Goal: Transaction & Acquisition: Purchase product/service

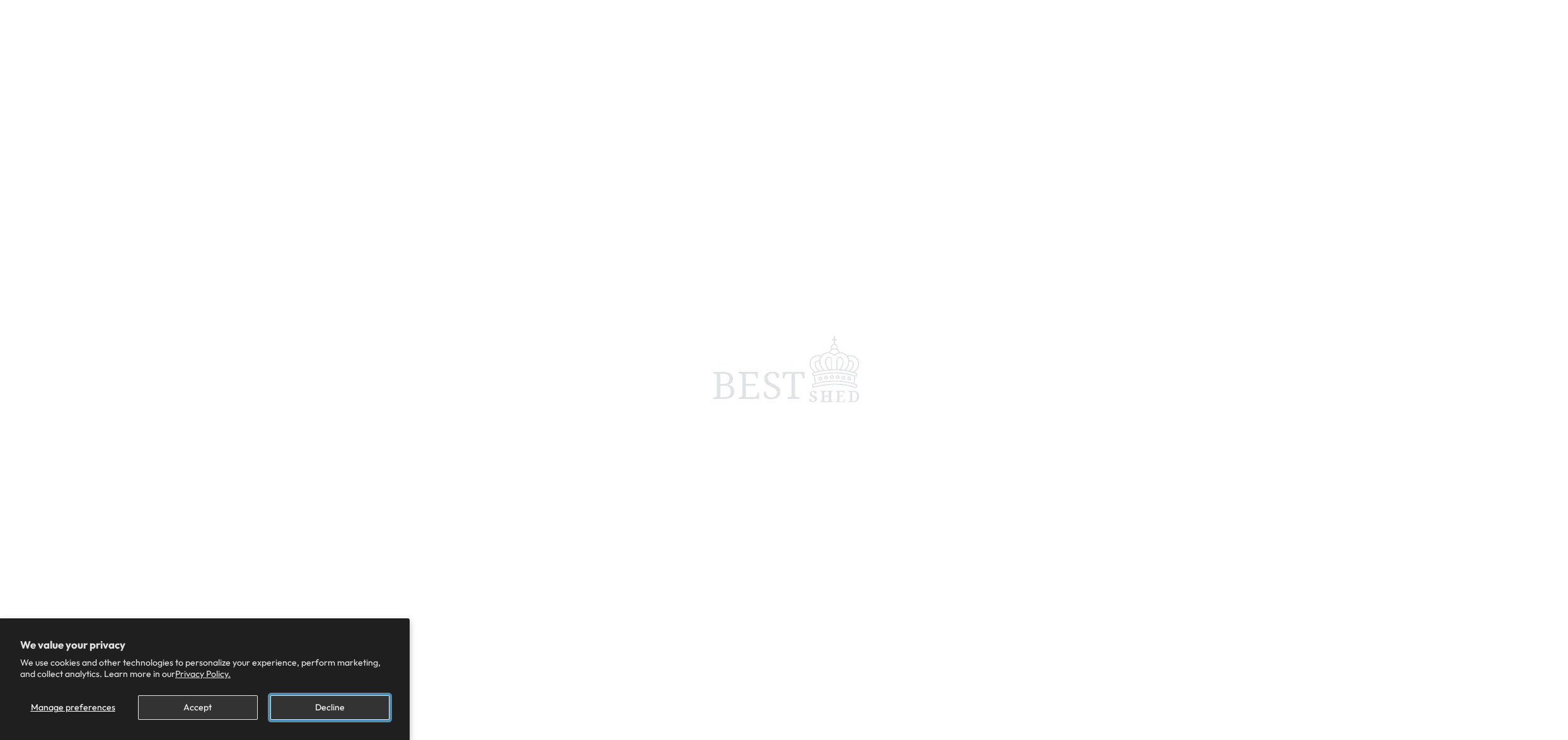
click at [379, 714] on button "Decline" at bounding box center [329, 707] width 119 height 24
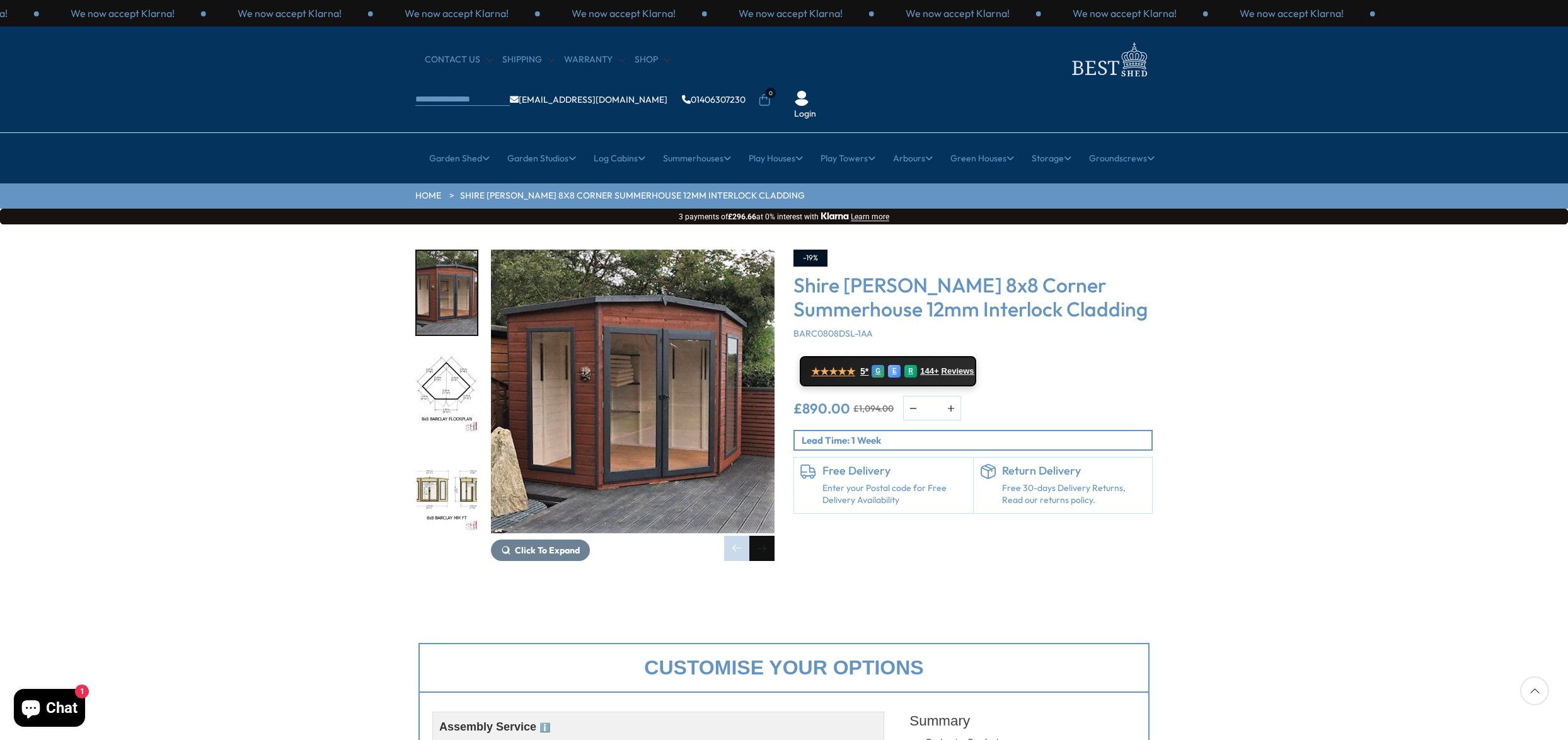
click at [762, 536] on div "Next slide" at bounding box center [762, 548] width 25 height 25
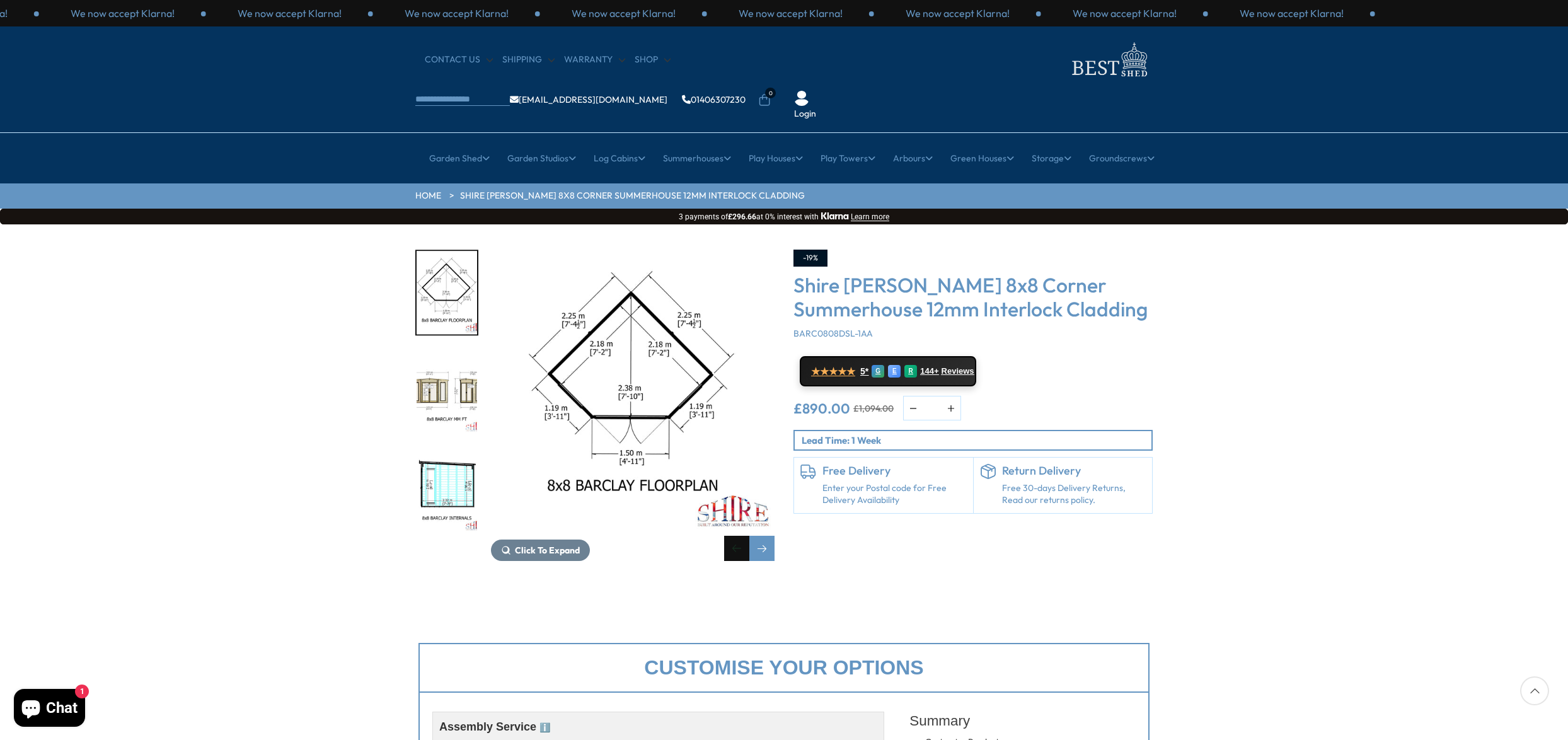
click at [731, 536] on div "Previous slide" at bounding box center [736, 548] width 25 height 25
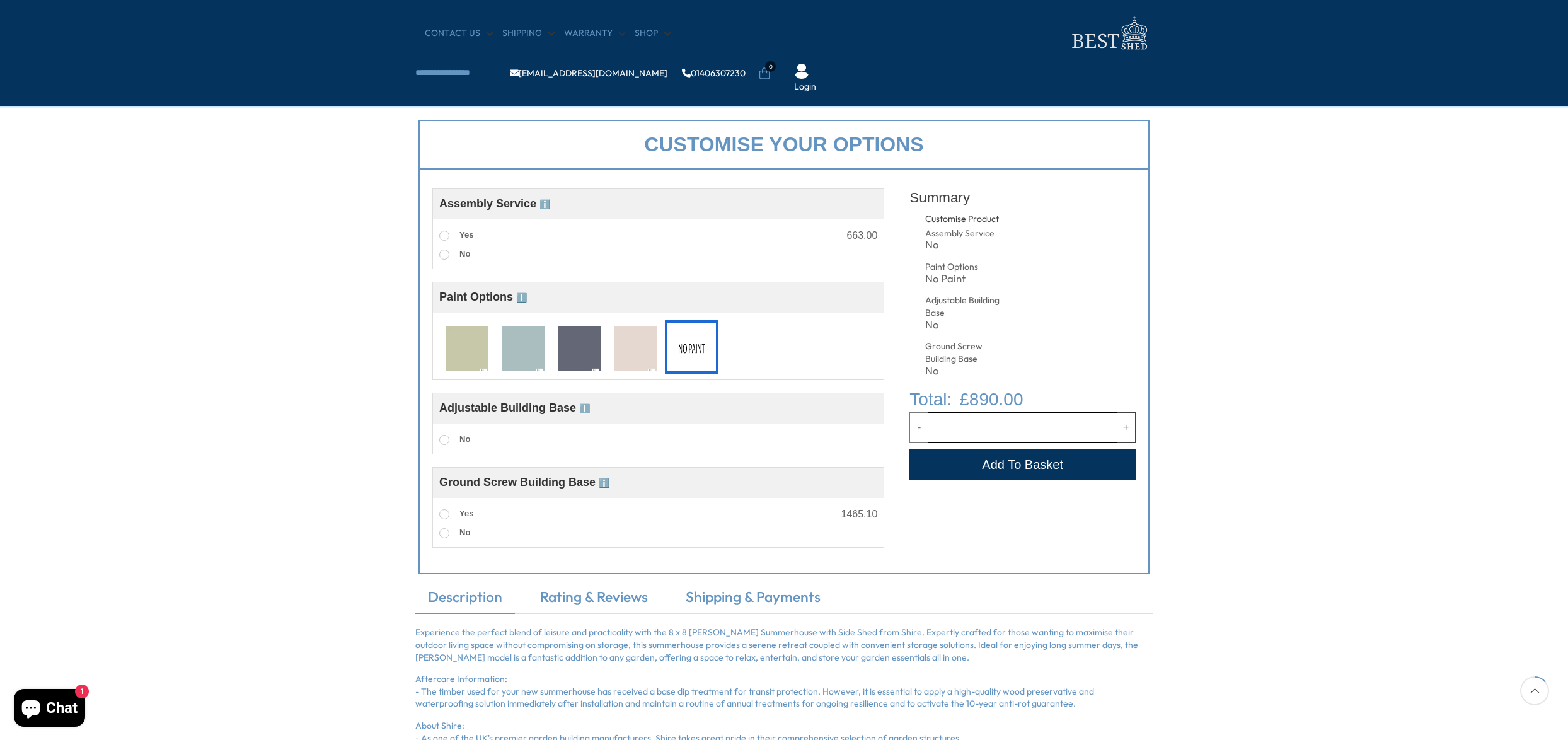
scroll to position [420, 0]
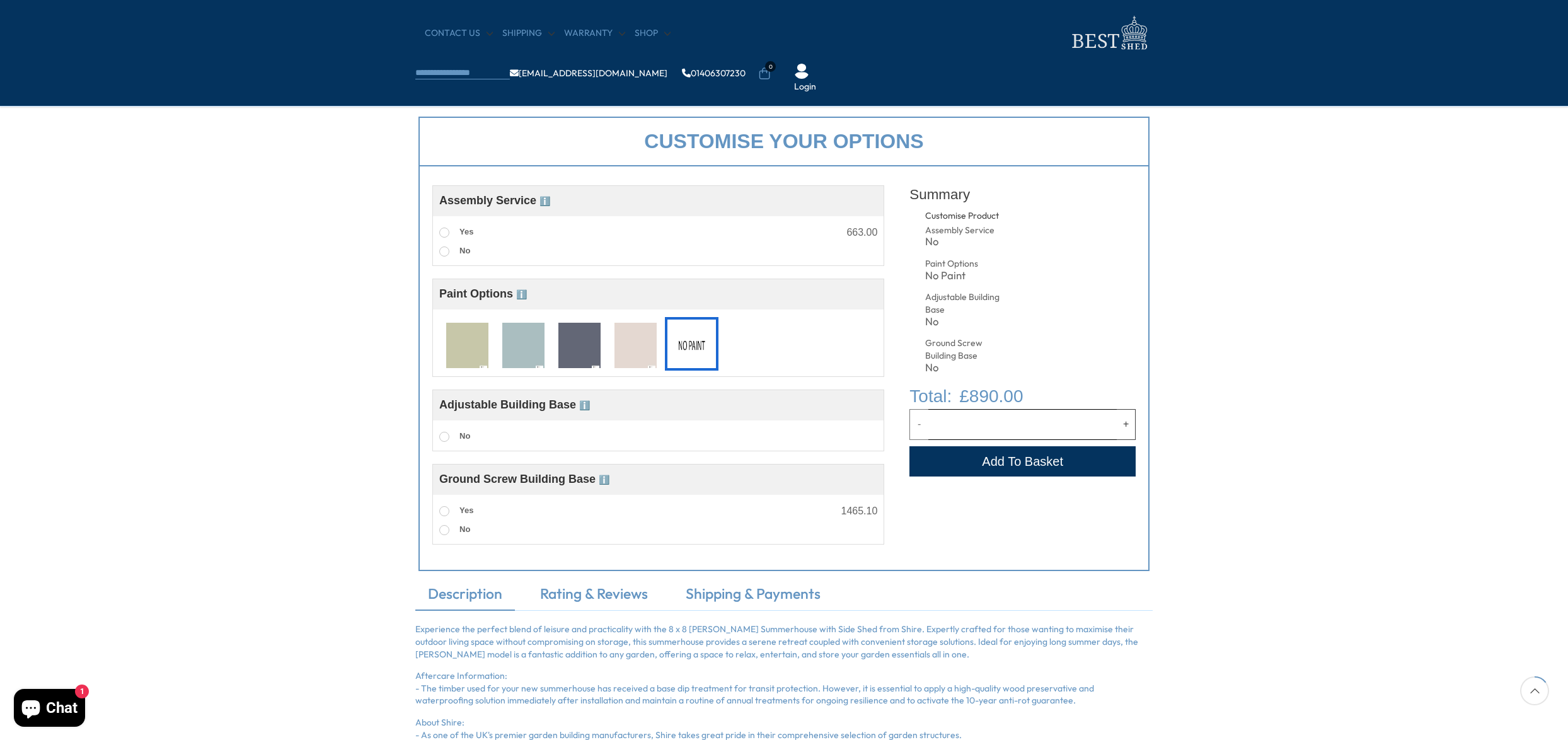
click at [589, 341] on img at bounding box center [580, 346] width 43 height 47
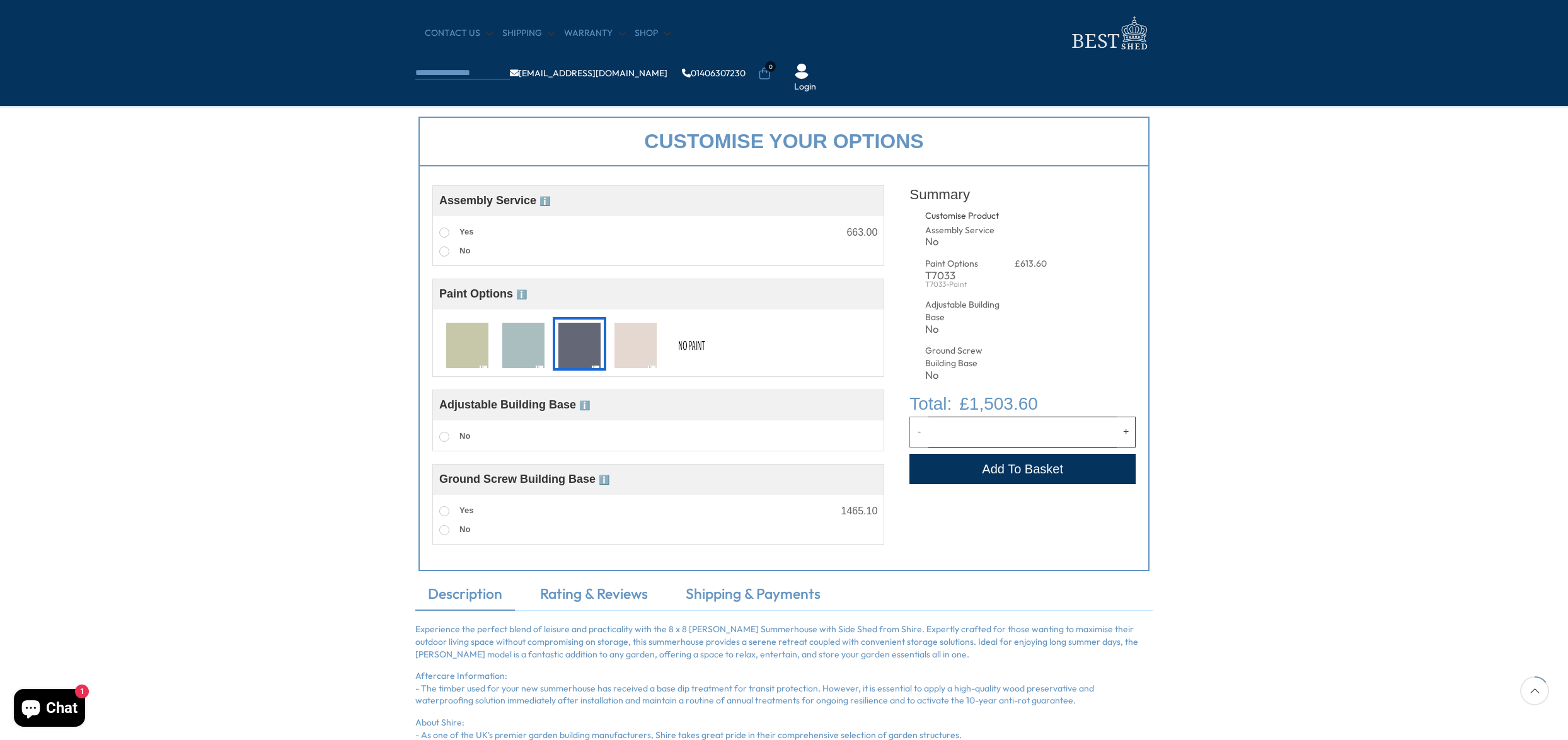
click at [684, 339] on img at bounding box center [691, 346] width 43 height 47
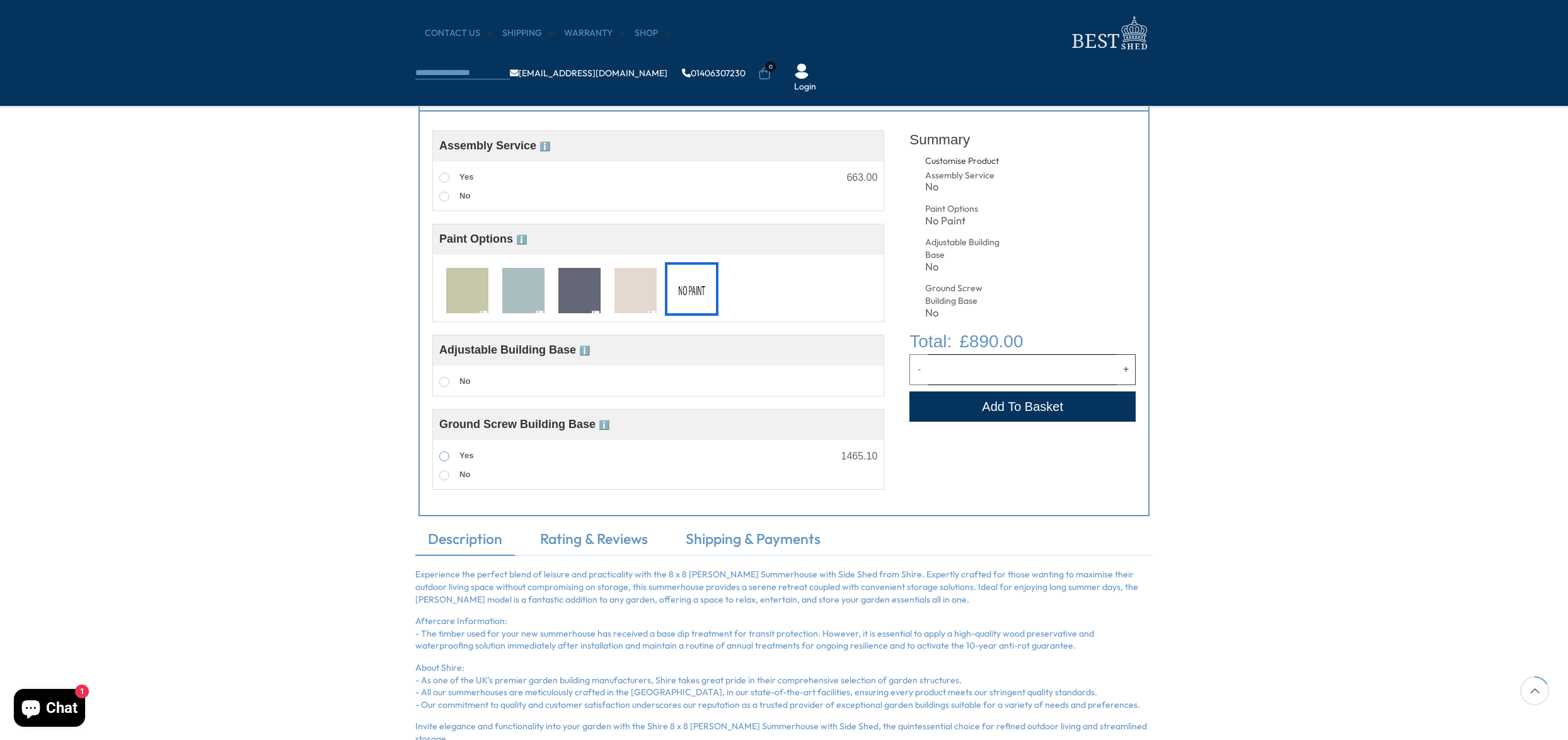
scroll to position [505, 0]
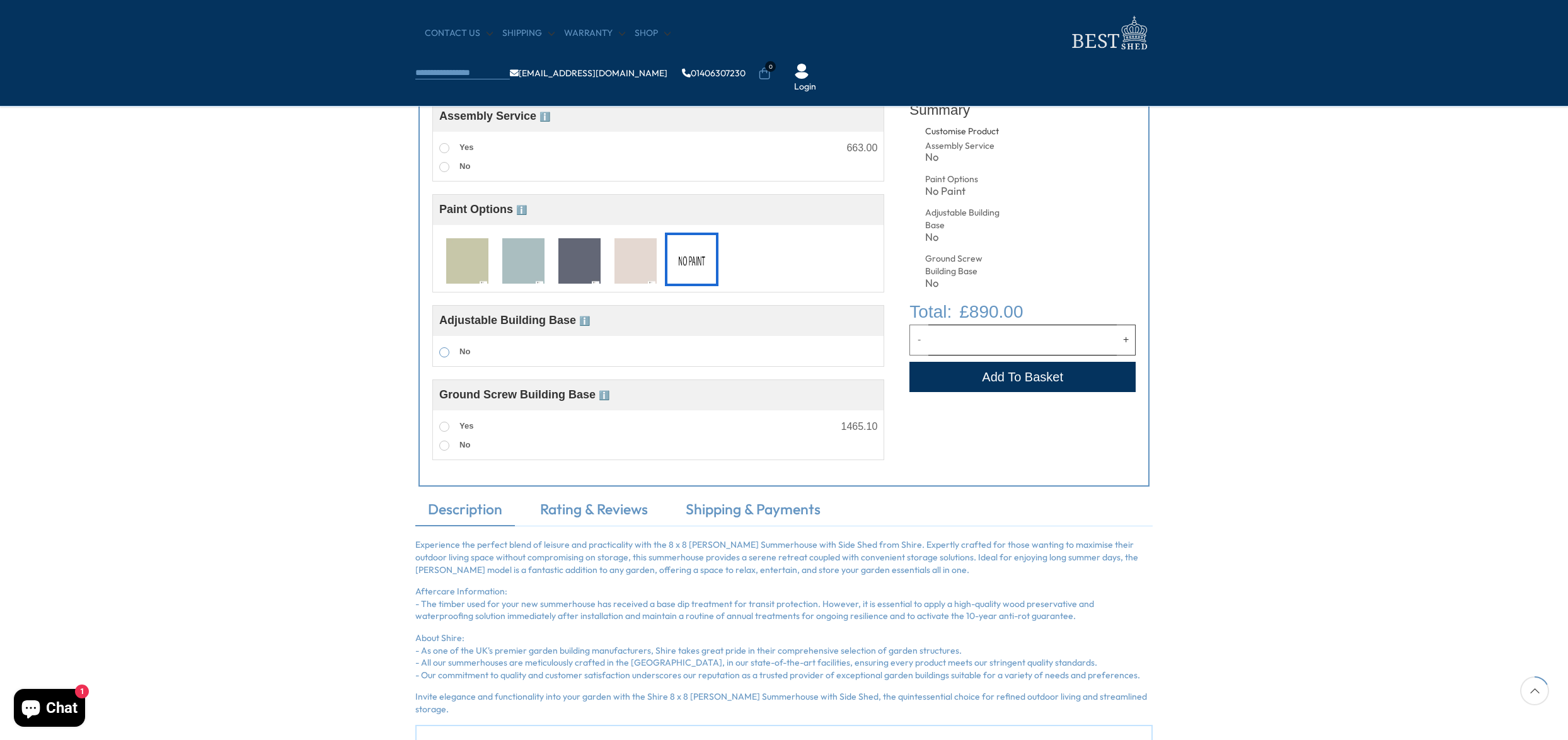
click at [441, 356] on span at bounding box center [445, 352] width 10 height 10
click at [445, 351] on span at bounding box center [445, 352] width 10 height 10
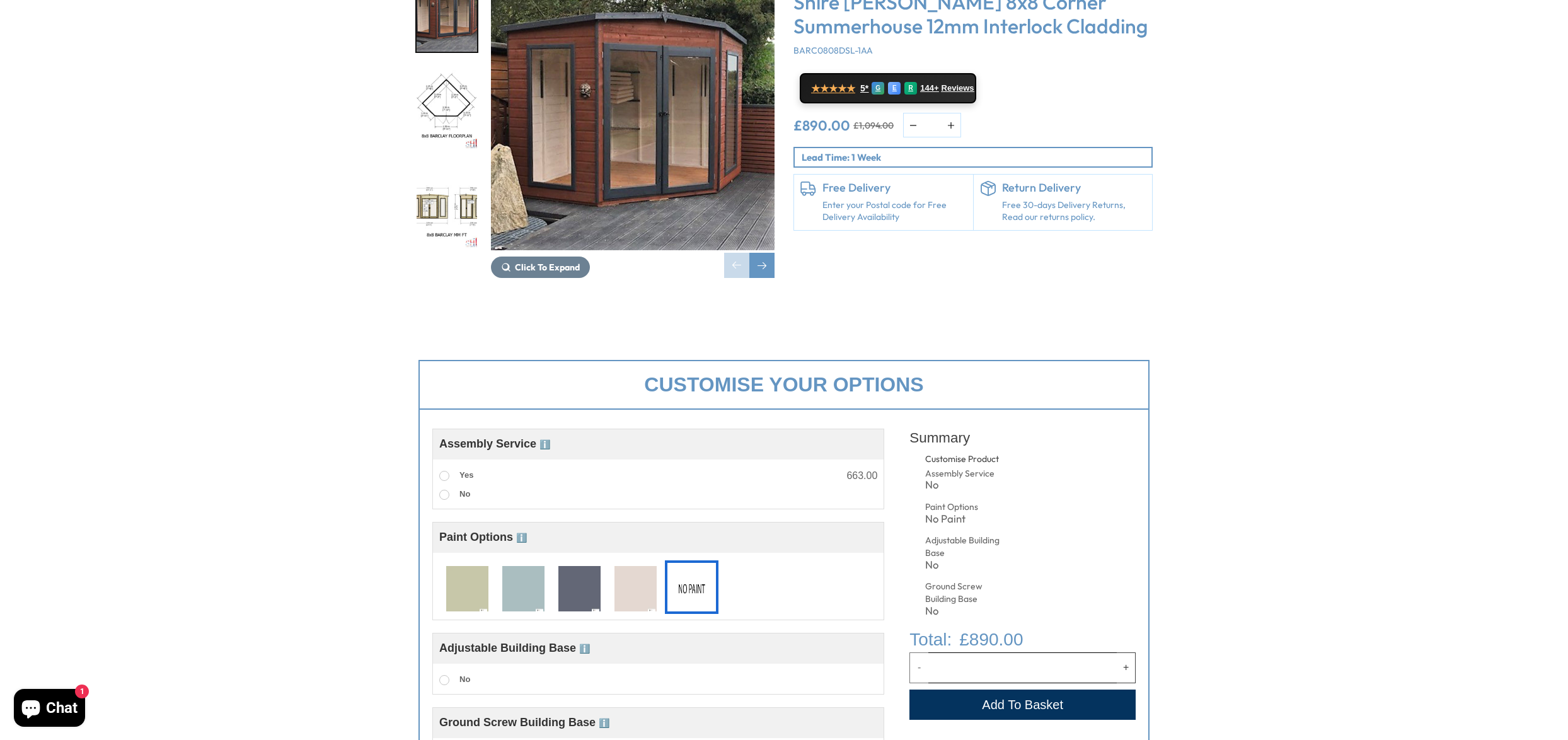
scroll to position [0, 0]
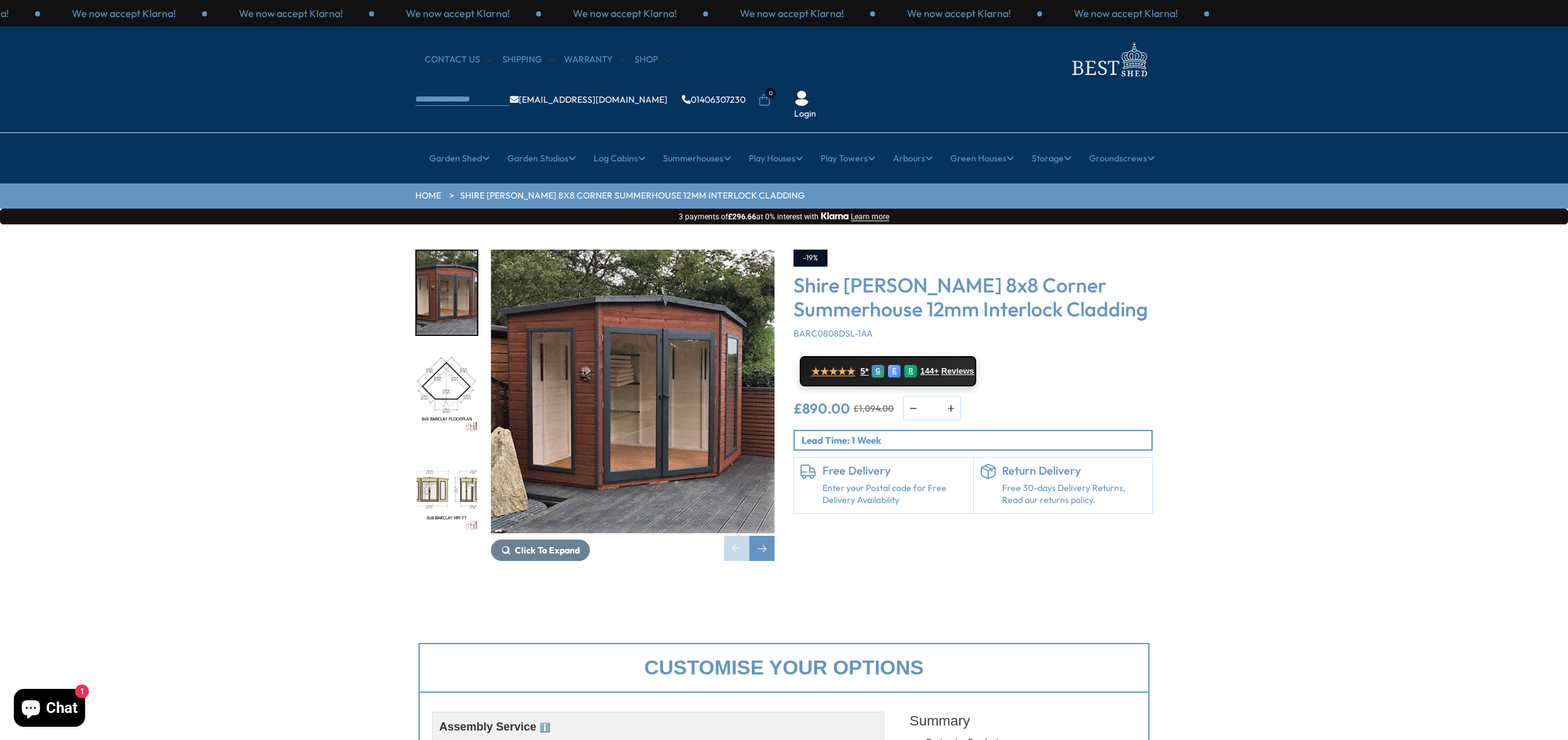
click at [450, 350] on img "2 / 14" at bounding box center [447, 391] width 61 height 84
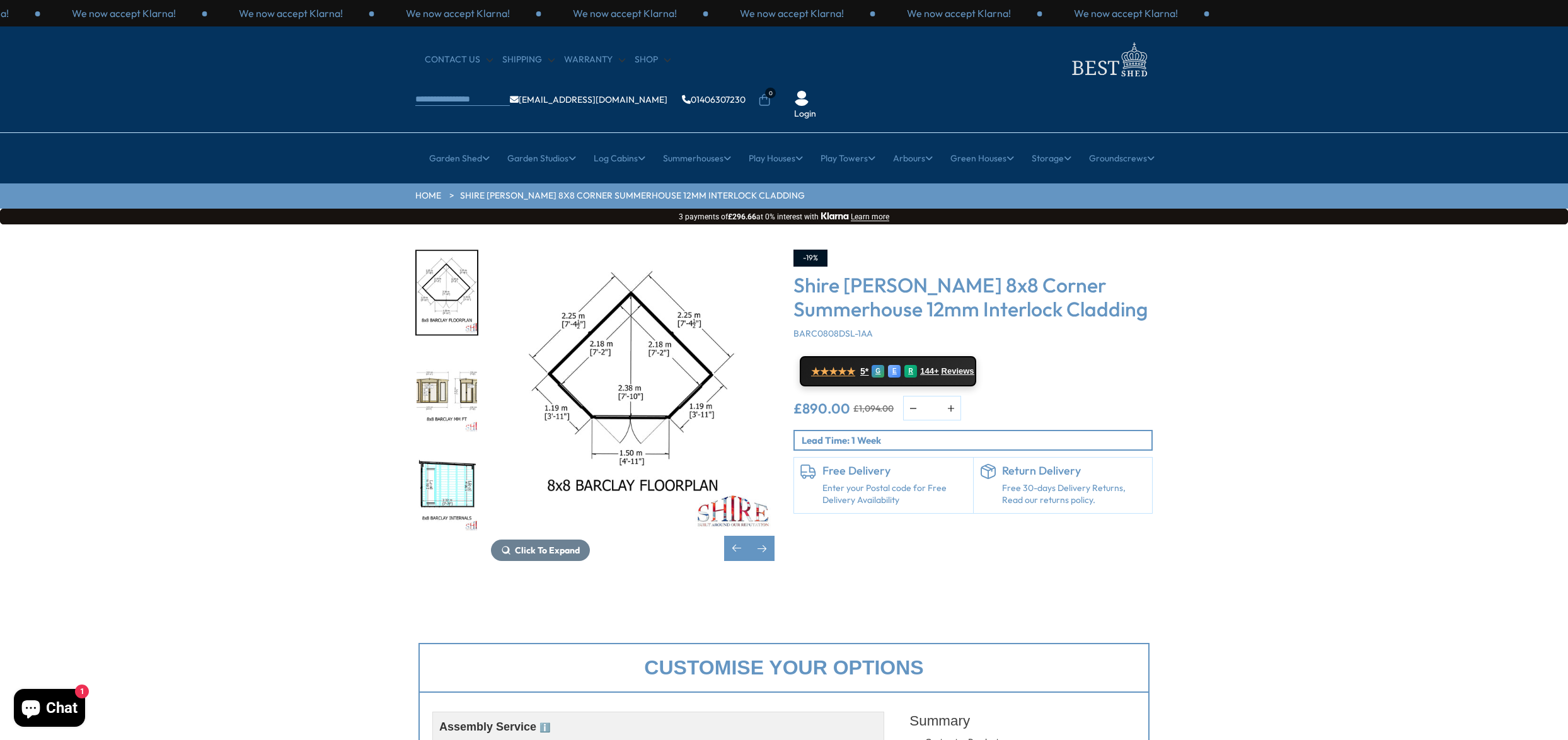
click at [447, 460] on img "4 / 14" at bounding box center [447, 490] width 61 height 84
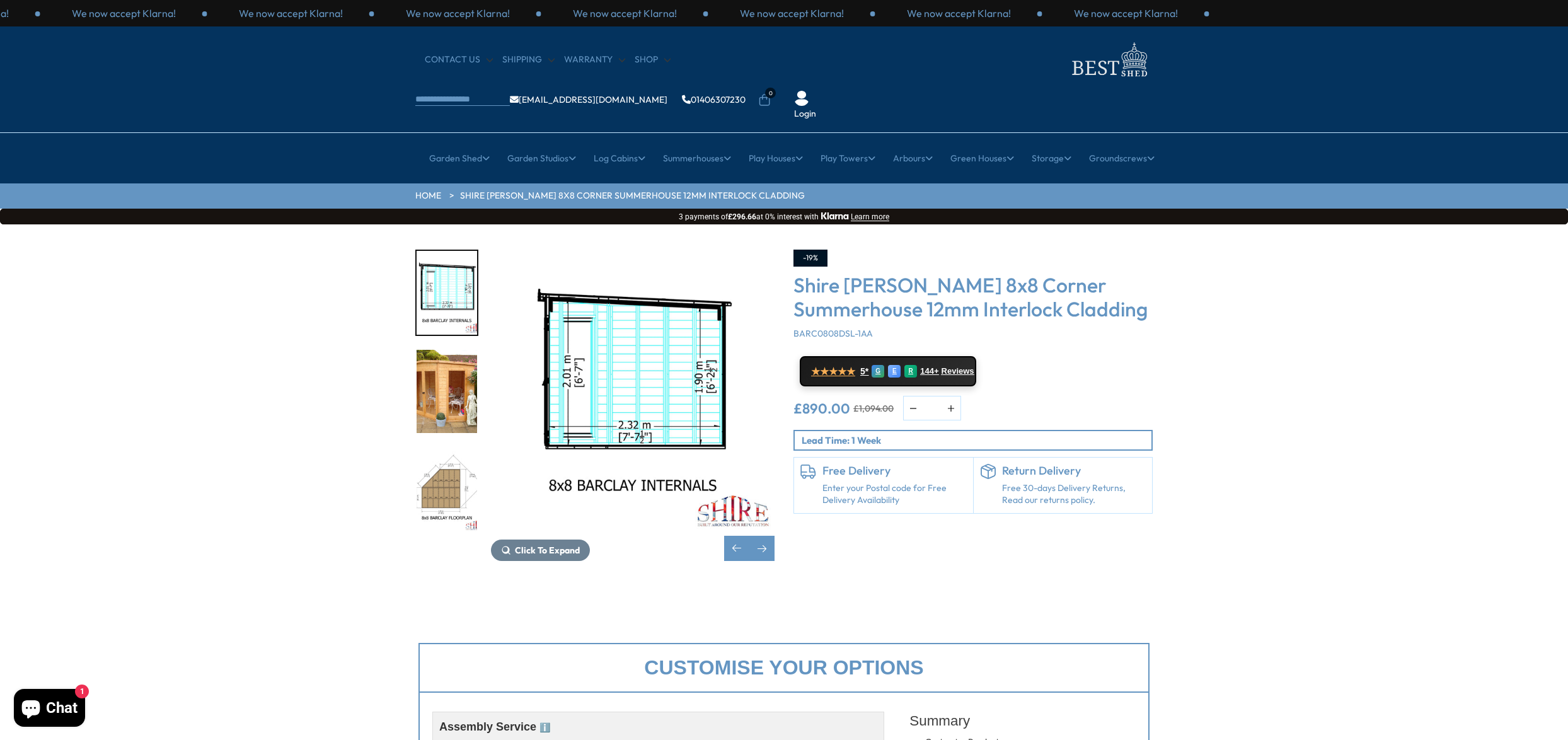
click at [445, 350] on img "5 / 14" at bounding box center [447, 391] width 61 height 84
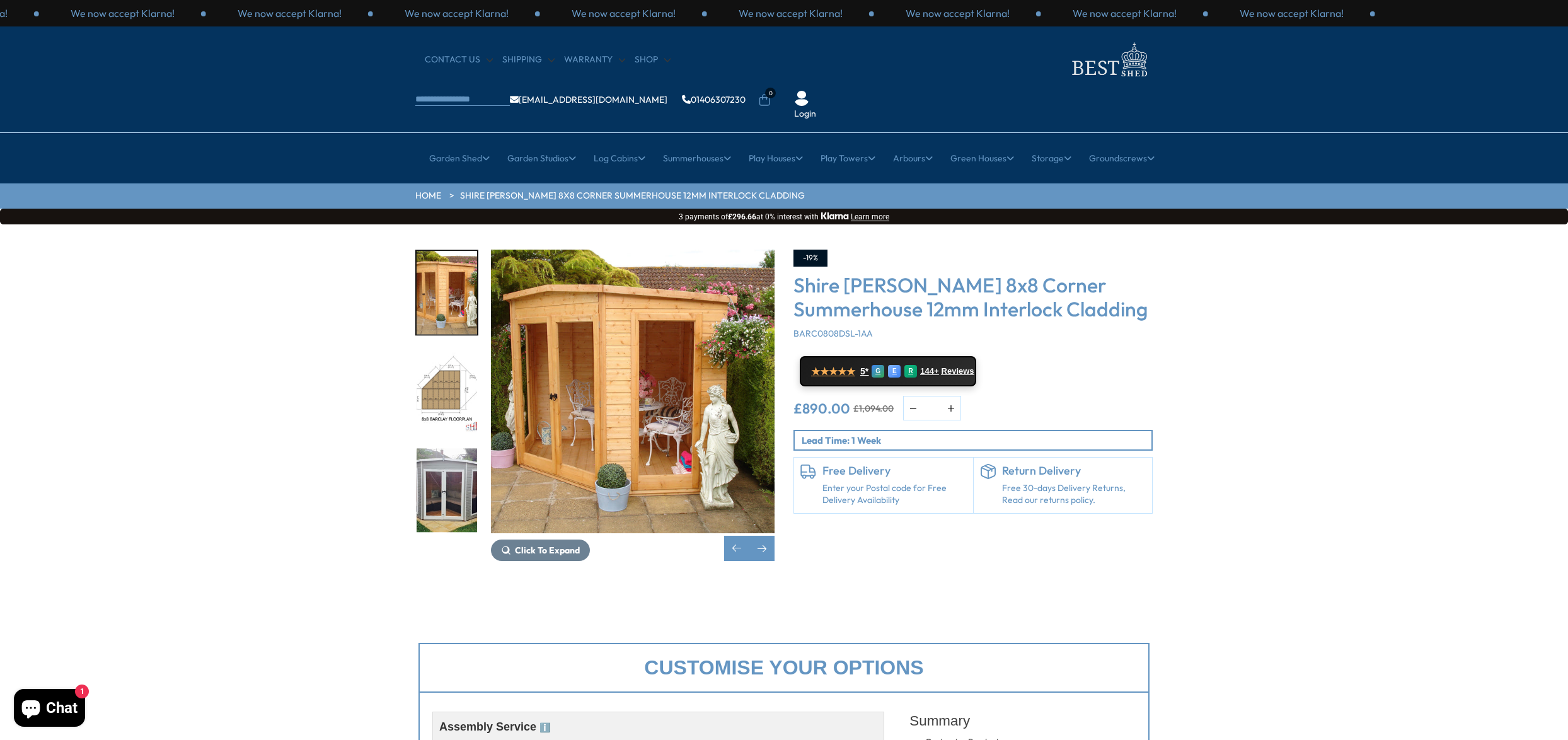
click at [429, 351] on img "6 / 14" at bounding box center [447, 391] width 61 height 84
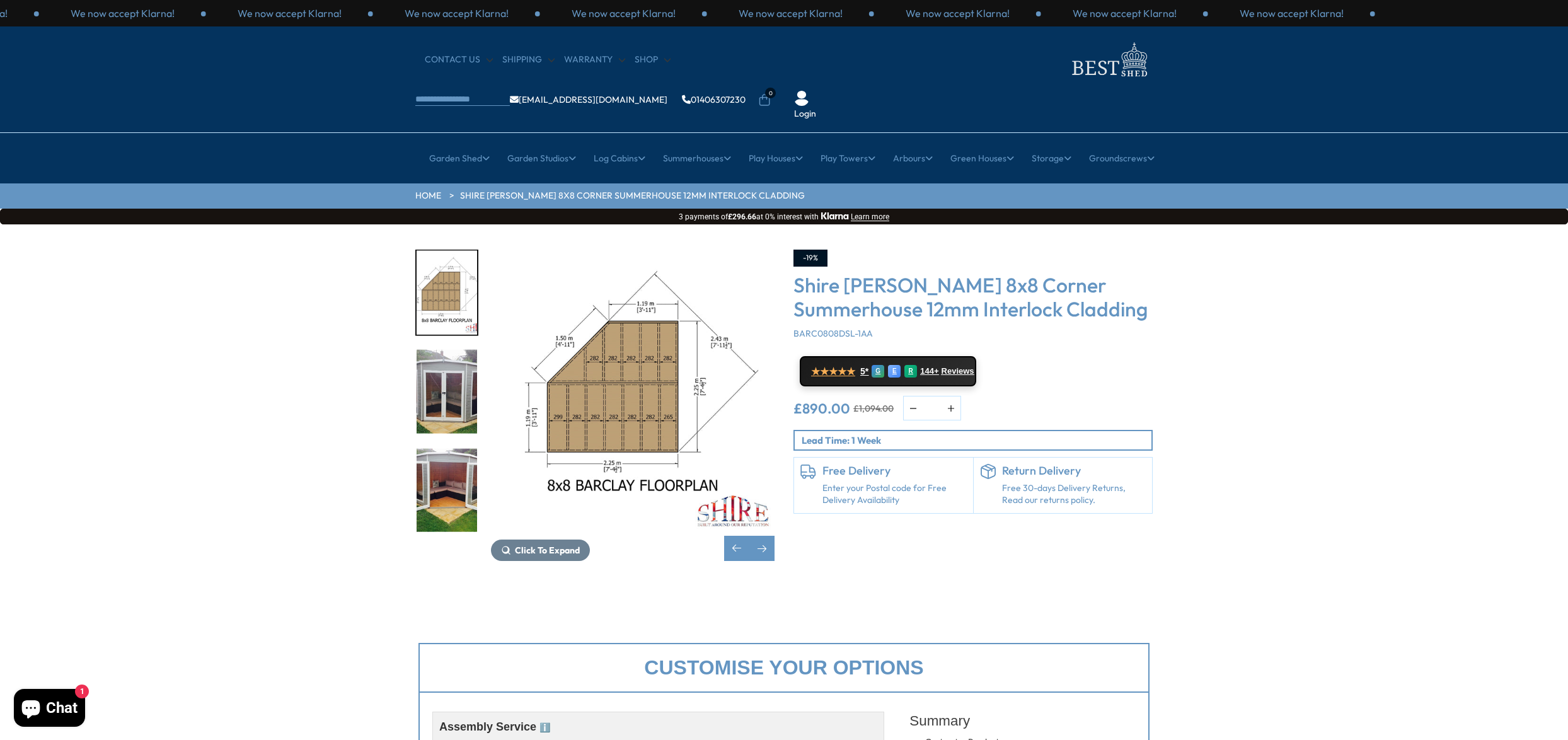
click at [444, 254] on img "6 / 14" at bounding box center [447, 293] width 61 height 84
click at [448, 350] on img "7 / 14" at bounding box center [447, 391] width 61 height 84
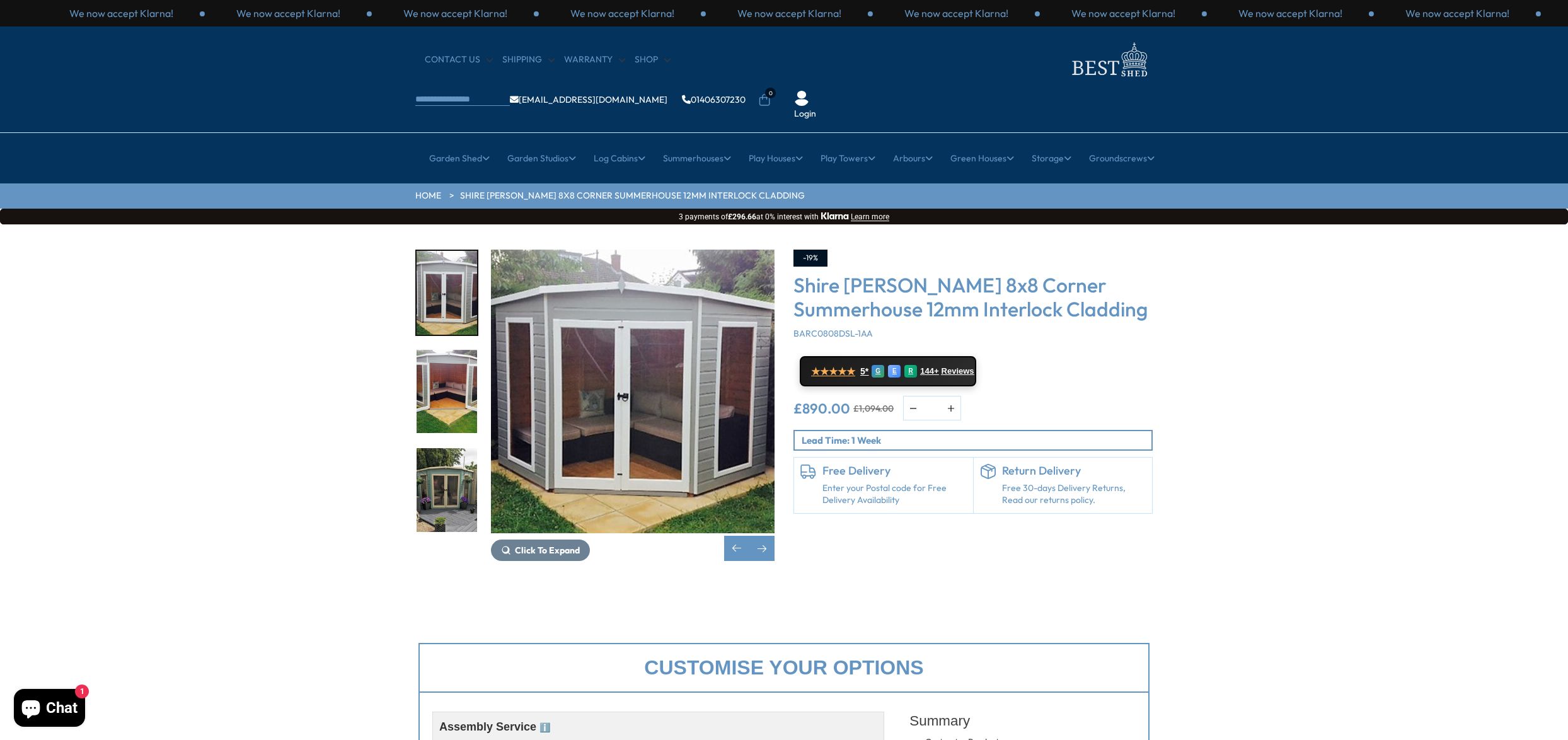
click at [1430, 546] on div "Click To Expand Click To Expand Click To Expand Click To Expand Click To Expand…" at bounding box center [784, 415] width 1568 height 380
click at [457, 489] on img "9 / 14" at bounding box center [447, 490] width 61 height 84
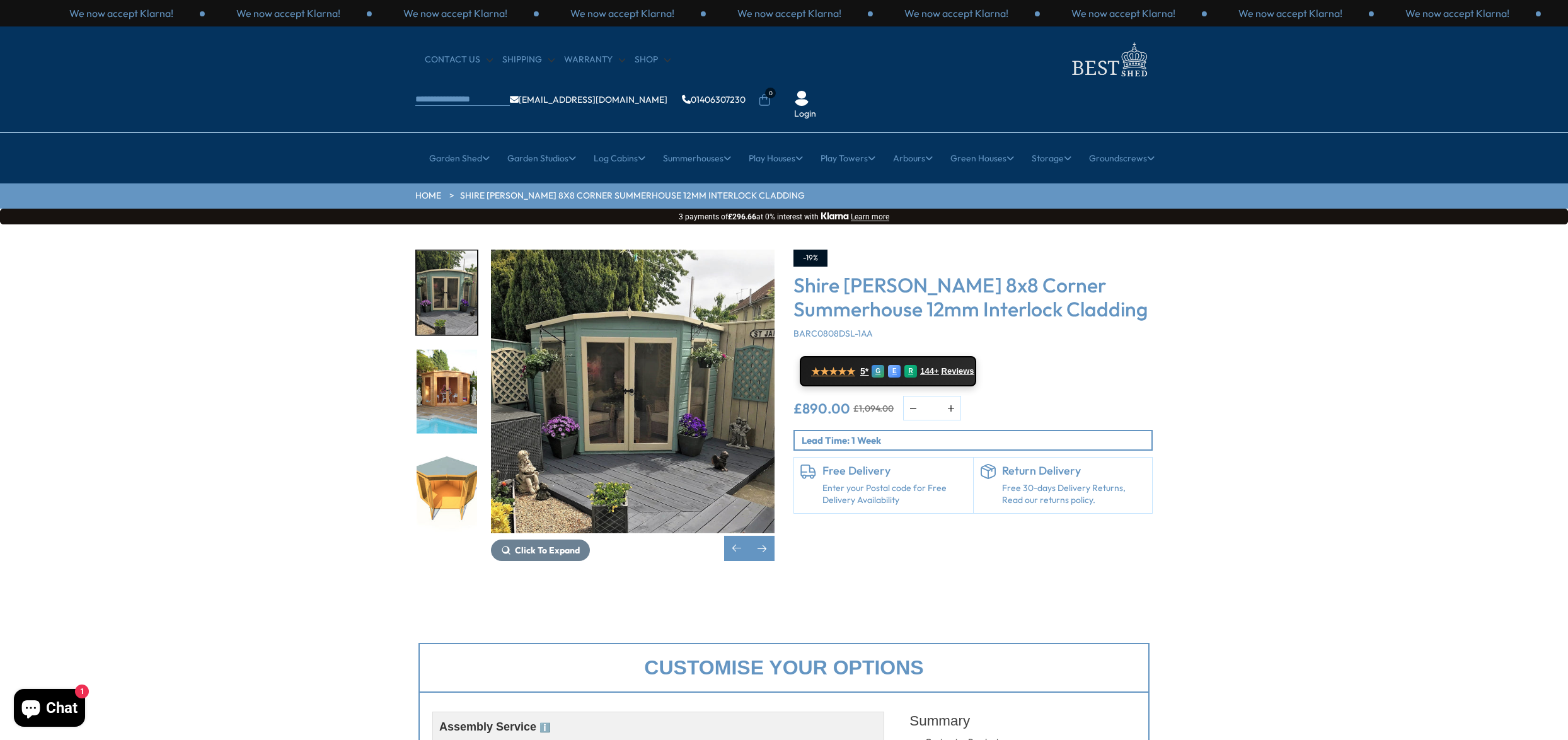
click at [457, 489] on img "11 / 14" at bounding box center [447, 490] width 61 height 84
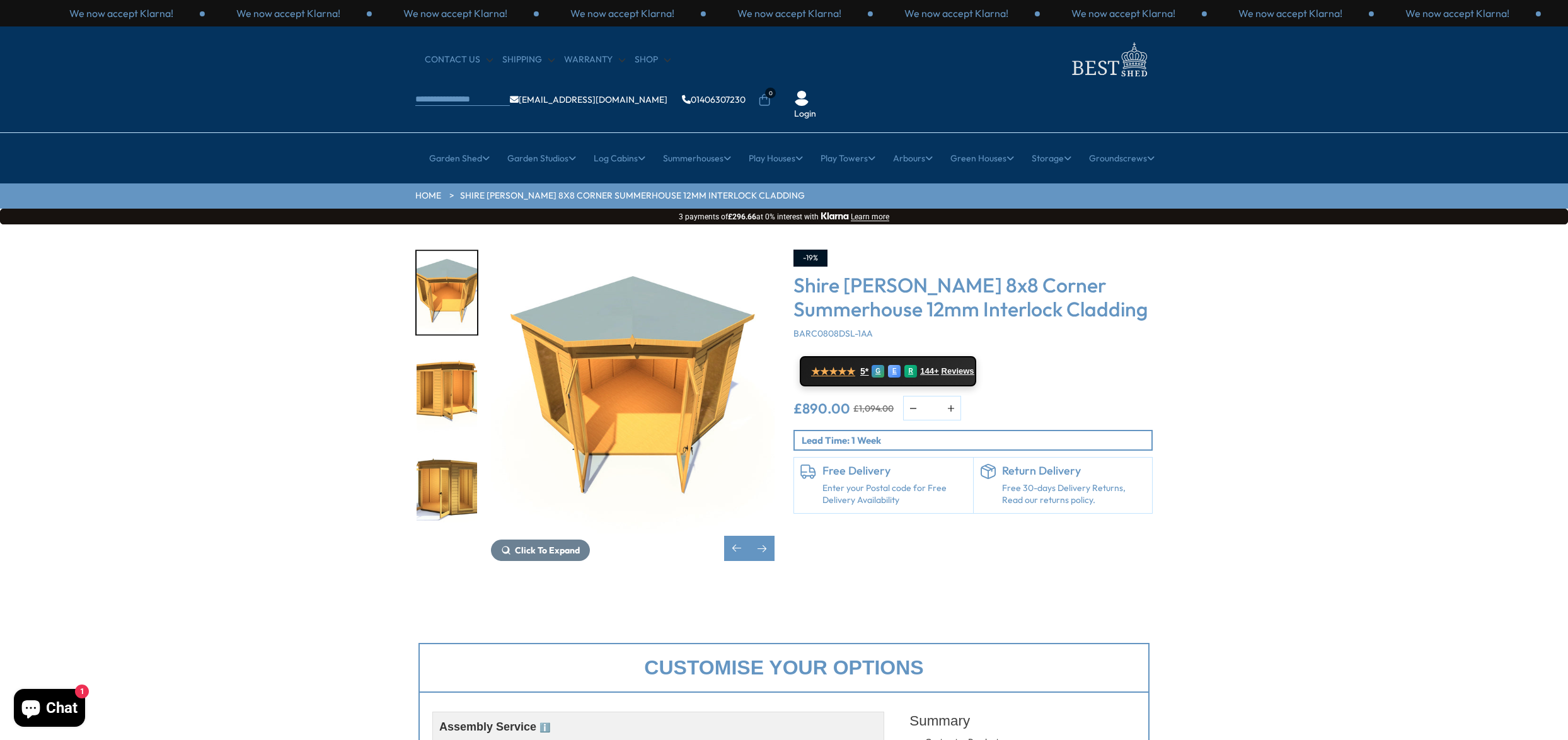
click at [457, 489] on img "13 / 14" at bounding box center [447, 490] width 61 height 84
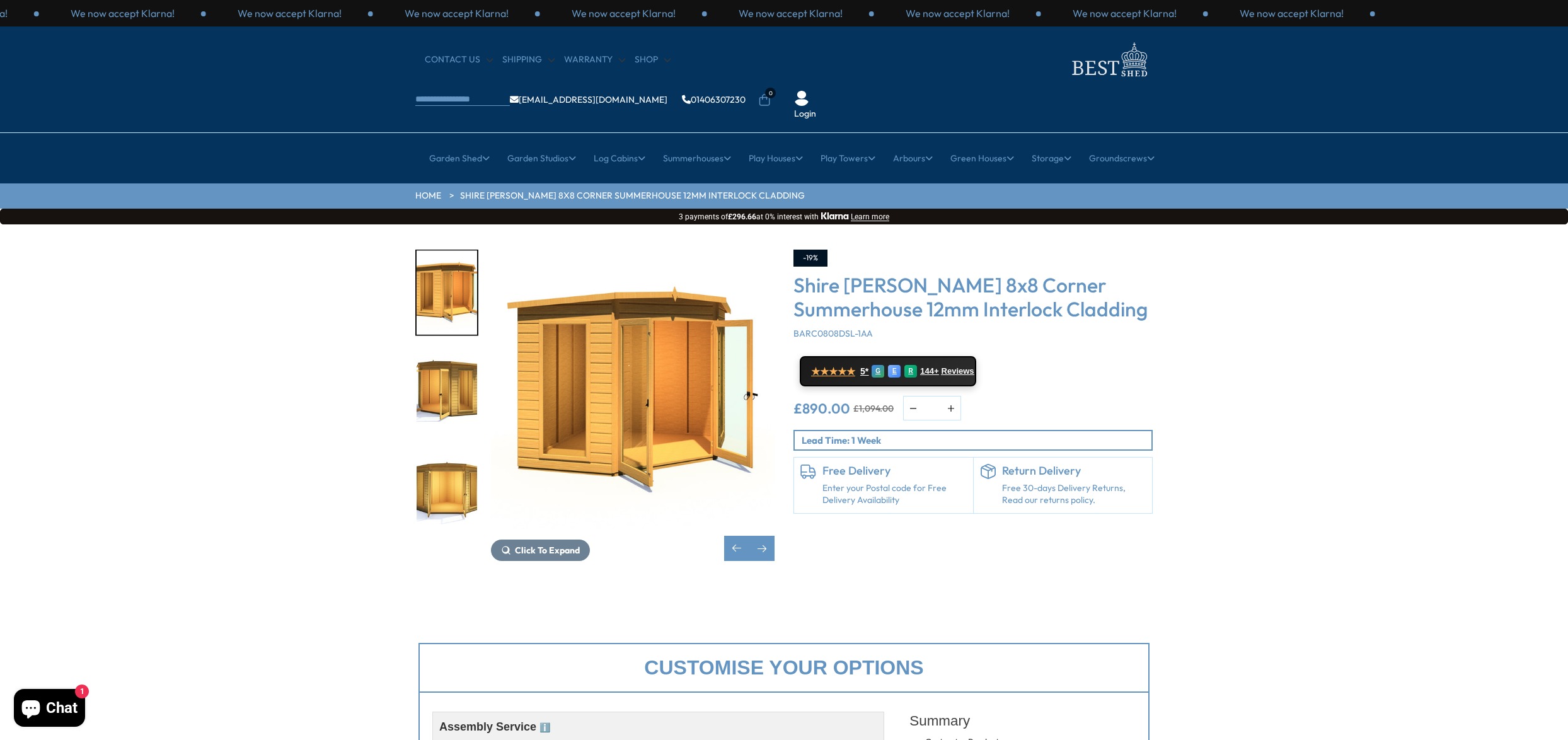
click at [457, 489] on img "14 / 14" at bounding box center [447, 490] width 61 height 84
